Goal: Task Accomplishment & Management: Manage account settings

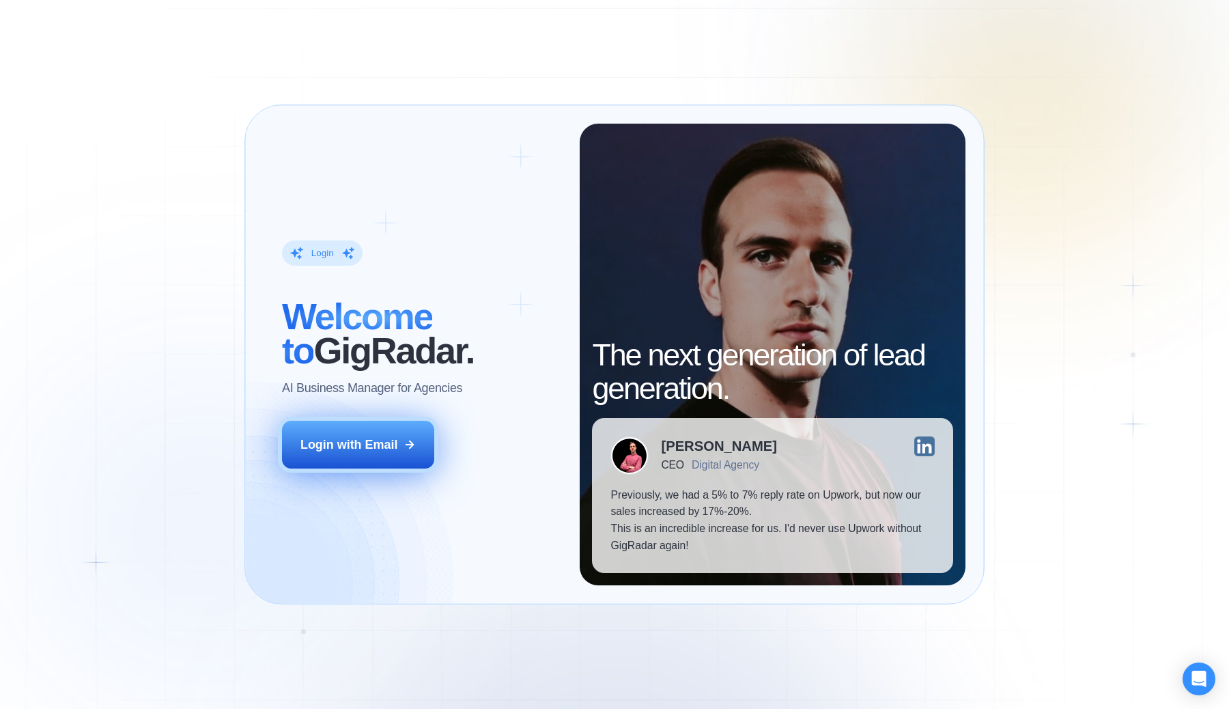
click at [351, 442] on div "Login with Email" at bounding box center [348, 444] width 97 height 17
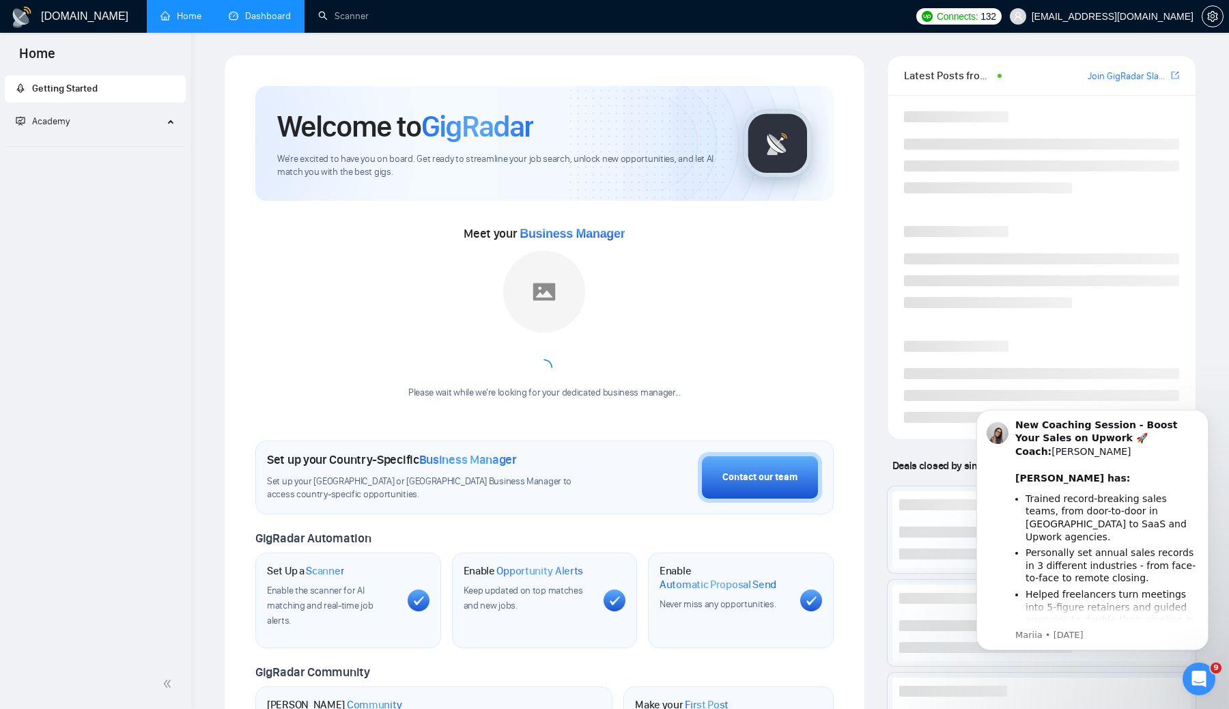
click at [251, 19] on link "Dashboard" at bounding box center [260, 16] width 62 height 12
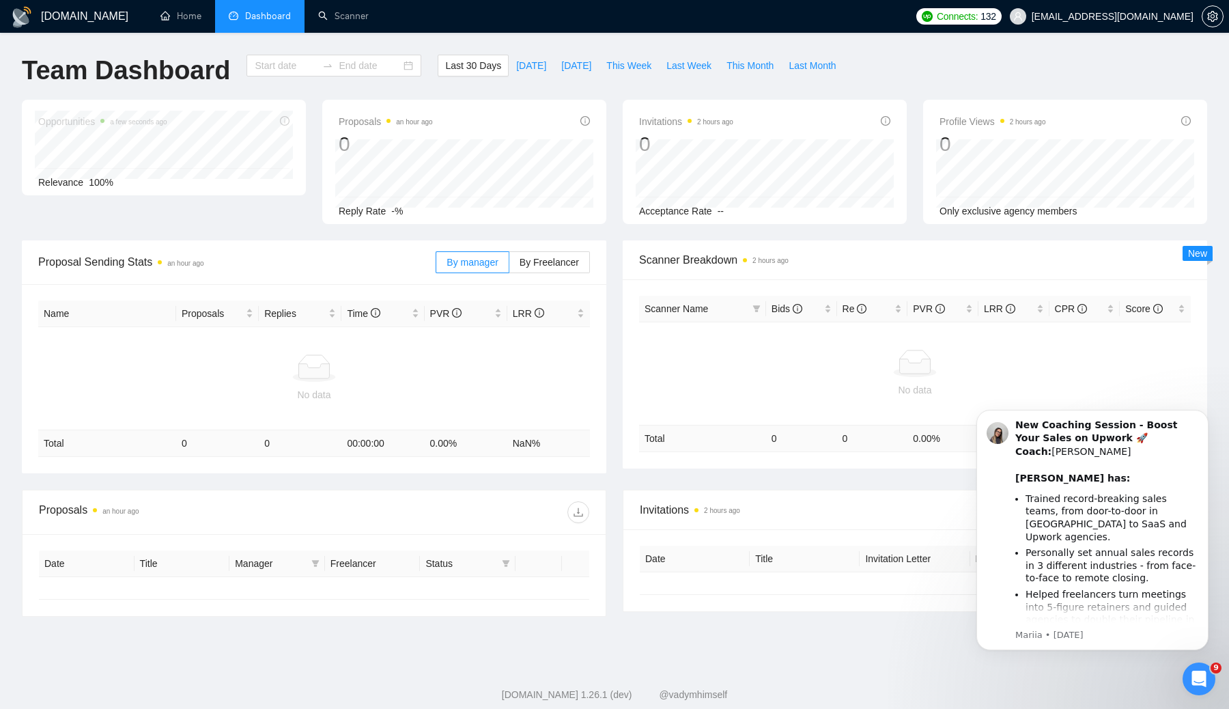
type input "2025-09-04"
type input "2025-10-04"
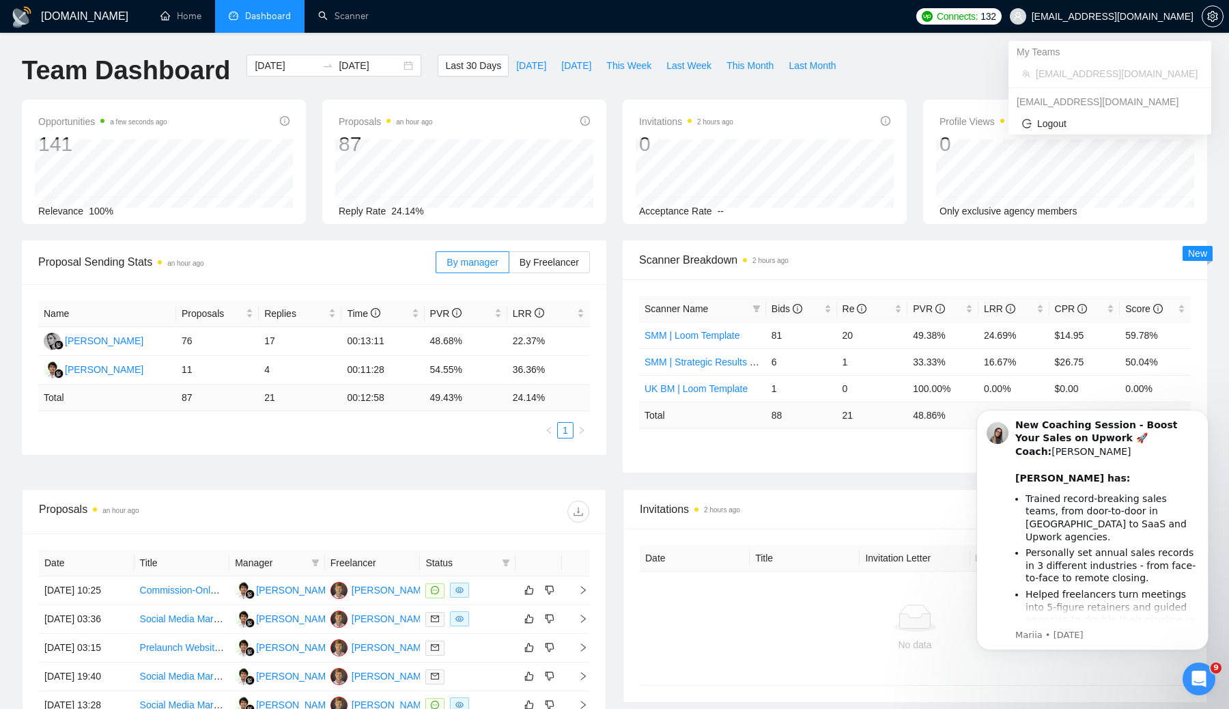
click at [1199, 5] on span "hello@christophersteelemedia.com" at bounding box center [1102, 17] width 200 height 44
click at [1222, 17] on span "setting" at bounding box center [1213, 16] width 20 height 11
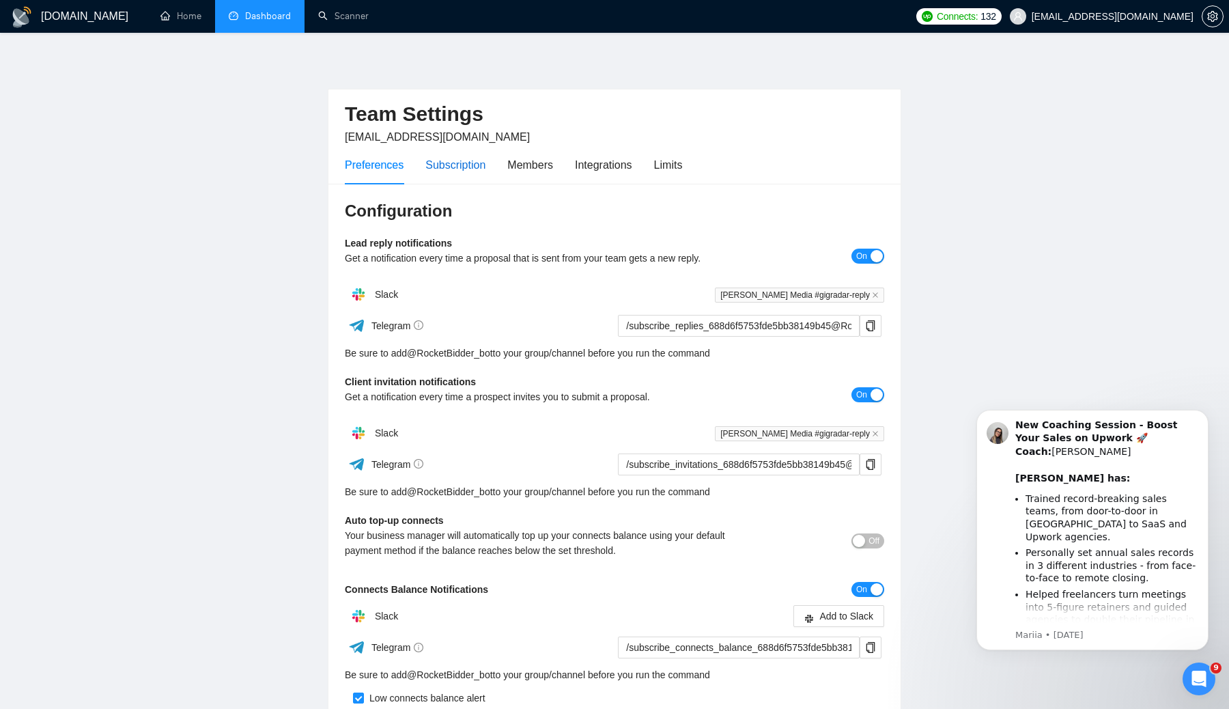
click at [477, 166] on div "Subscription" at bounding box center [455, 164] width 60 height 17
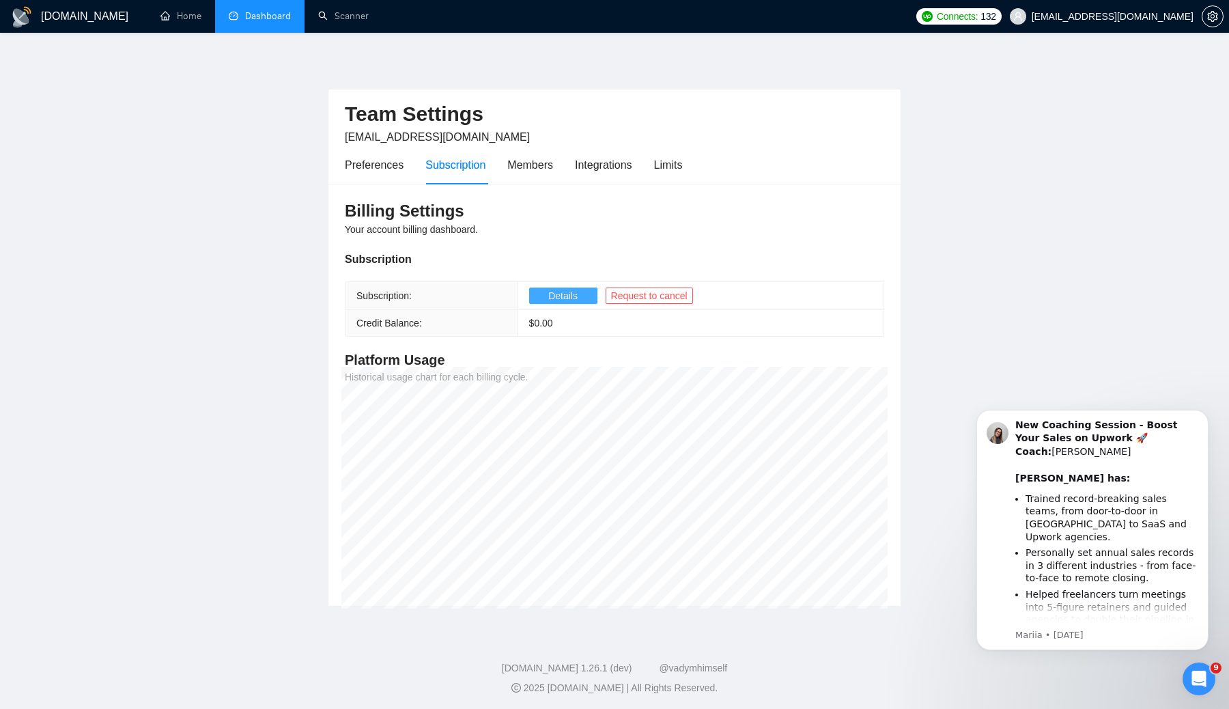
click at [567, 296] on span "Details" at bounding box center [562, 295] width 29 height 15
